Goal: Task Accomplishment & Management: Use online tool/utility

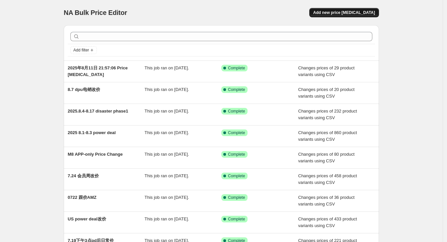
click at [345, 14] on span "Add new price [MEDICAL_DATA]" at bounding box center [344, 12] width 62 height 5
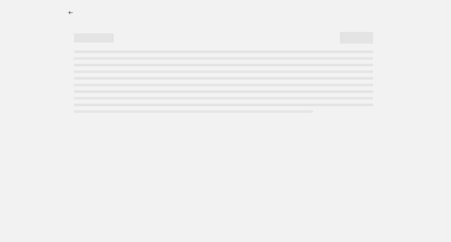
select select "percentage"
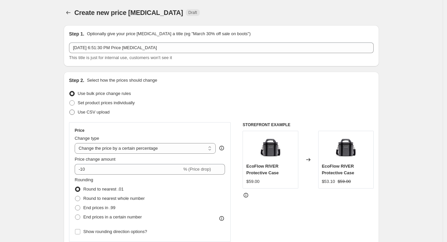
click at [94, 110] on span "Use CSV upload" at bounding box center [94, 111] width 32 height 5
click at [70, 110] on input "Use CSV upload" at bounding box center [69, 109] width 0 height 0
radio input "true"
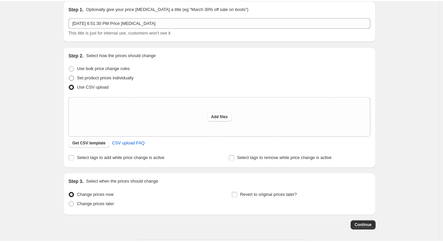
scroll to position [12, 0]
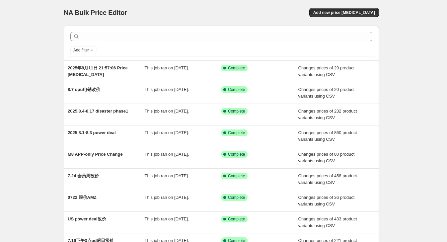
drag, startPoint x: 423, startPoint y: 76, endPoint x: 386, endPoint y: 78, distance: 36.8
click at [420, 76] on div "NA Bulk Price Editor. This page is ready NA Bulk Price Editor Add new price [ME…" at bounding box center [221, 171] width 442 height 342
